Goal: Task Accomplishment & Management: Complete application form

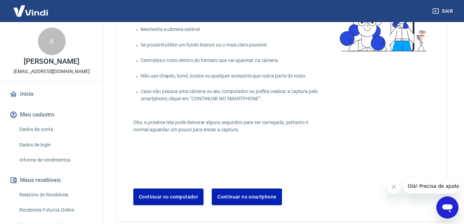
scroll to position [65, 0]
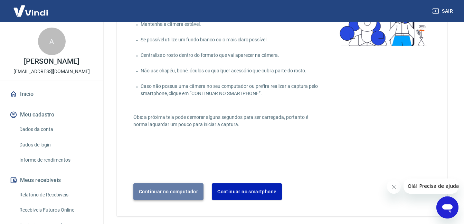
click at [154, 188] on button "Continuar no computador" at bounding box center [168, 192] width 70 height 17
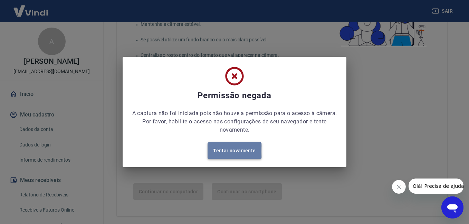
click at [218, 152] on button "Tentar novamente" at bounding box center [234, 151] width 54 height 17
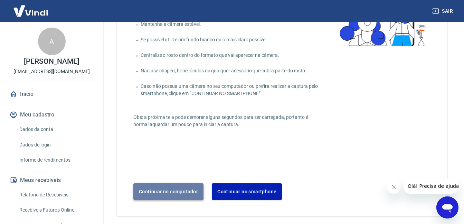
click at [164, 191] on button "Continuar no computador" at bounding box center [168, 192] width 70 height 17
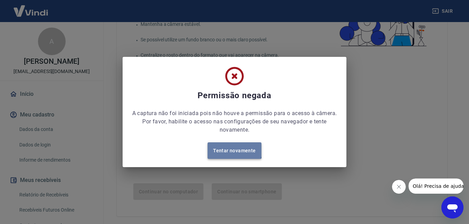
click at [231, 148] on button "Tentar novamente" at bounding box center [234, 151] width 54 height 17
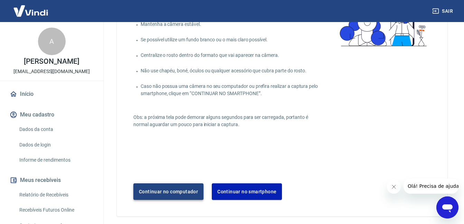
click at [168, 189] on button "Continuar no computador" at bounding box center [168, 192] width 70 height 17
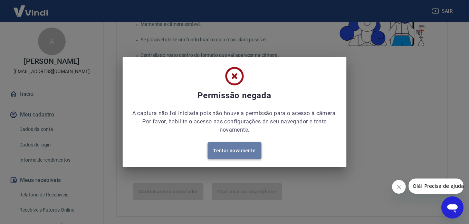
click at [235, 153] on button "Tentar novamente" at bounding box center [234, 151] width 54 height 17
